Goal: Find specific page/section: Find specific page/section

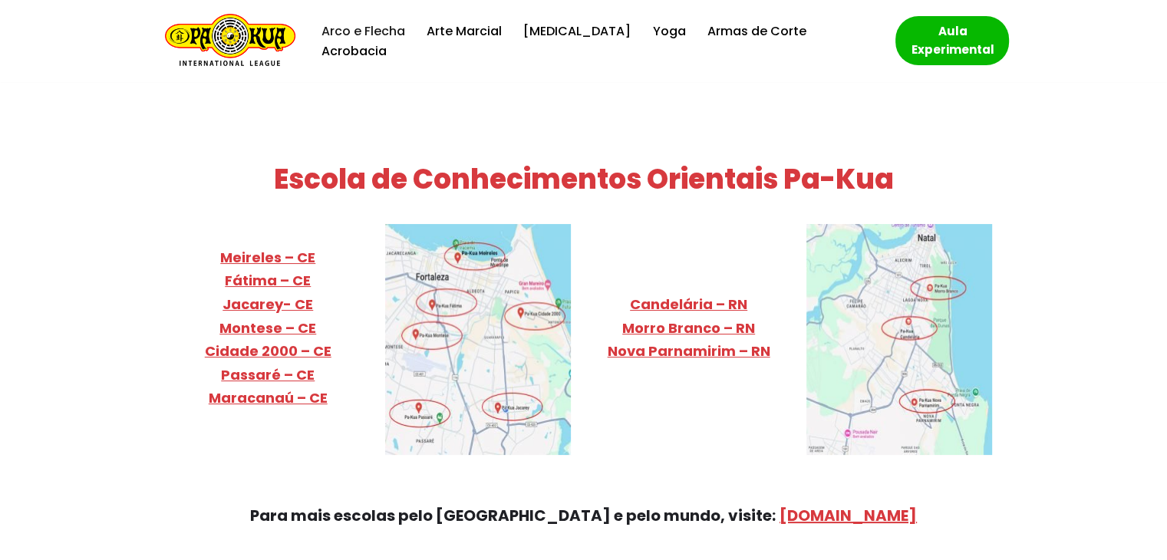
scroll to position [6007, 0]
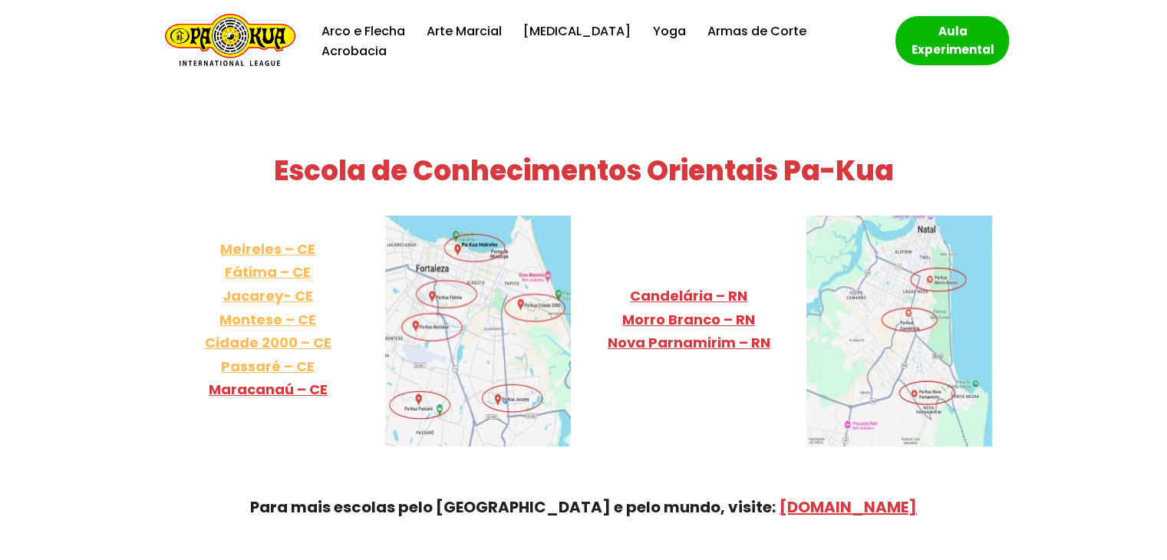
click at [243, 260] on link "Meireles – CE Fátima – CE Jacarey- CE Montese – CE Cidade 2000 – CE Passaré – CE" at bounding box center [268, 307] width 127 height 137
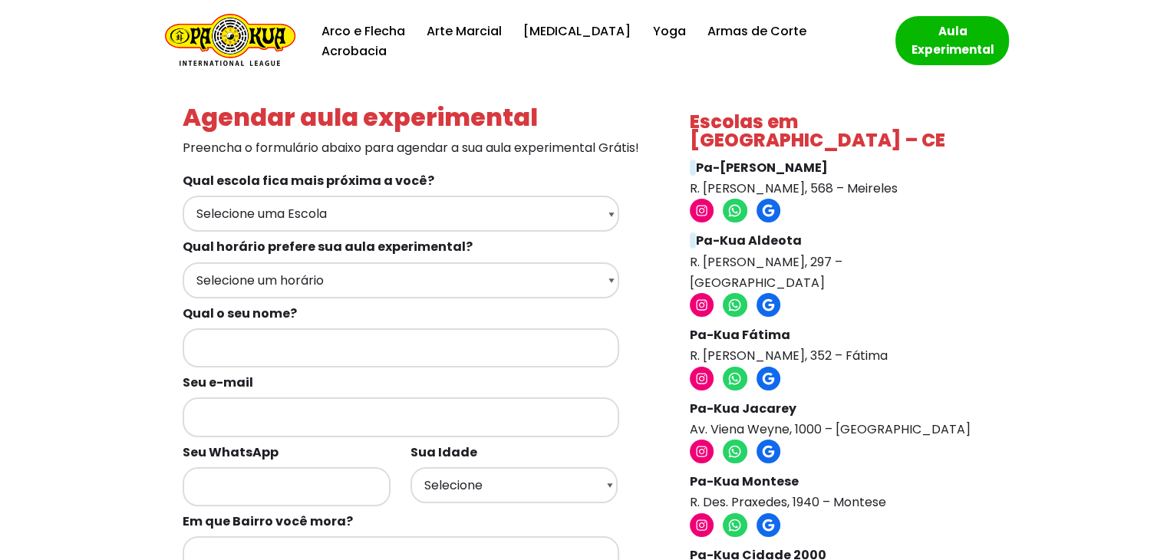
drag, startPoint x: 1164, startPoint y: 141, endPoint x: 1166, endPoint y: 160, distance: 19.3
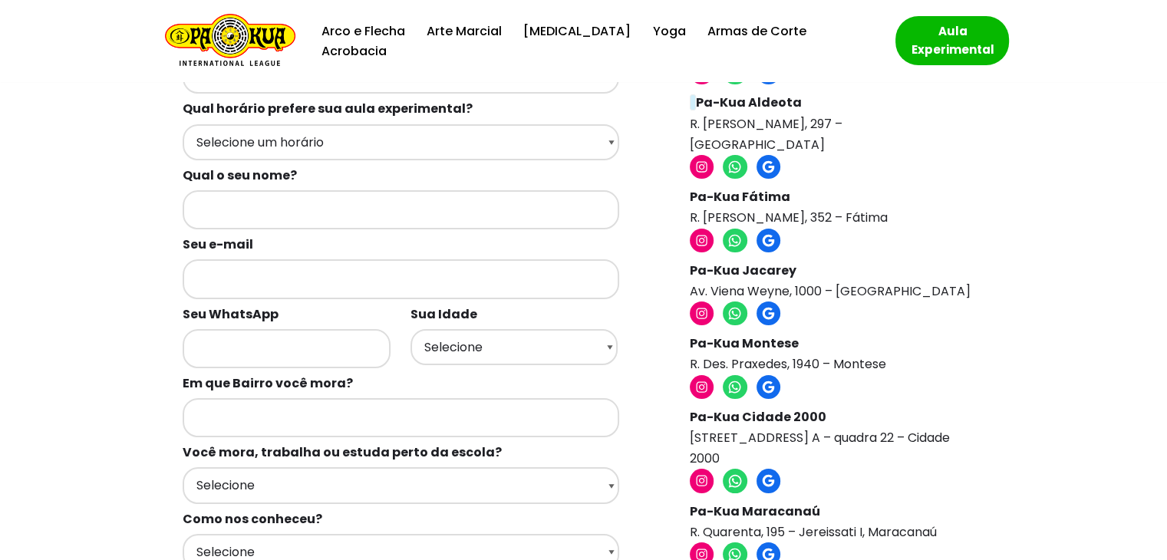
scroll to position [141, 0]
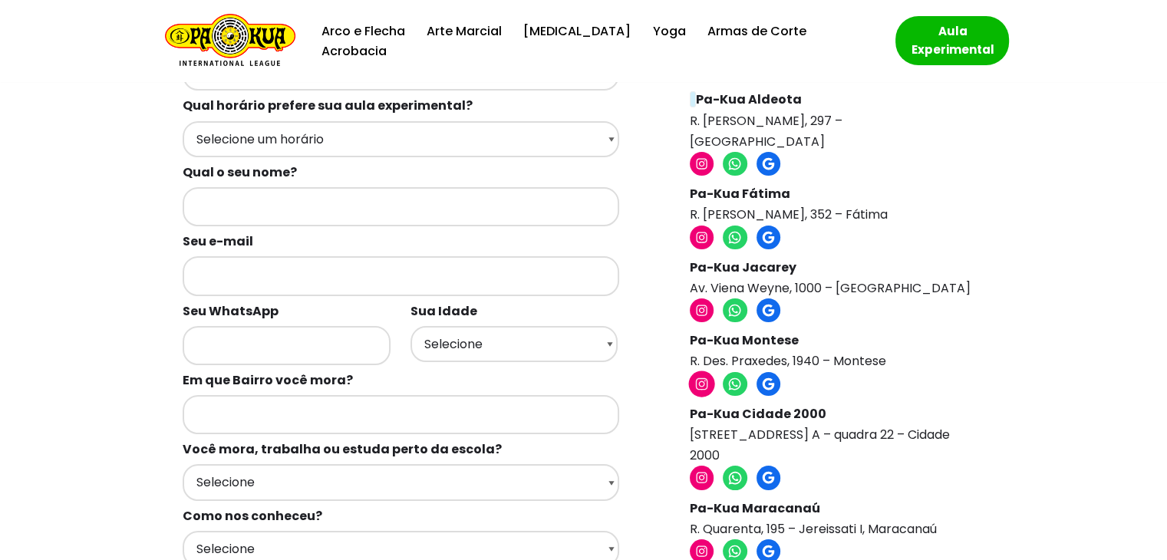
click at [701, 378] on icon at bounding box center [702, 384] width 12 height 12
